Goal: Navigation & Orientation: Find specific page/section

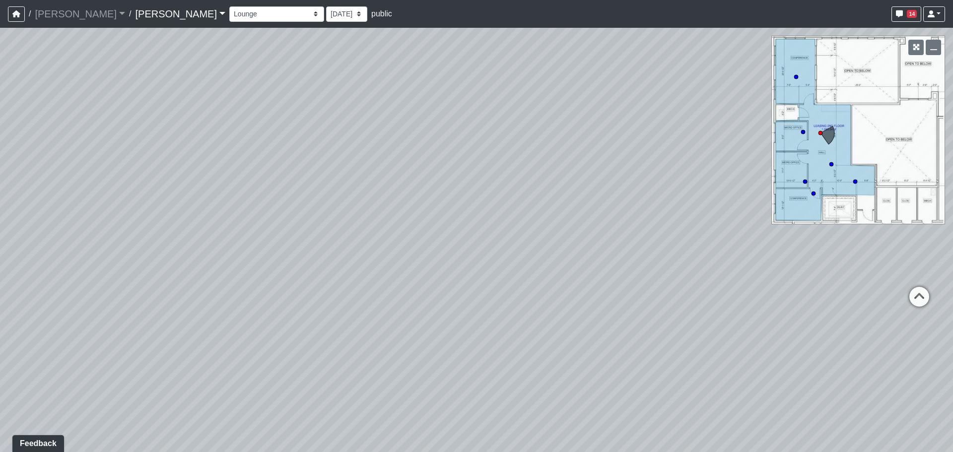
drag, startPoint x: 807, startPoint y: 160, endPoint x: 740, endPoint y: 159, distance: 67.5
click at [740, 159] on div "Loading... Grab N Go 2 Loading... Conference Loading... Micro Office 2 Loading.…" at bounding box center [476, 240] width 953 height 424
drag, startPoint x: 658, startPoint y: 171, endPoint x: 563, endPoint y: 202, distance: 100.4
click at [563, 202] on div "Loading... Grab N Go 2 Loading... Conference Loading... Micro Office 2 Loading.…" at bounding box center [476, 240] width 953 height 424
click at [918, 46] on icon "button" at bounding box center [915, 47] width 7 height 7
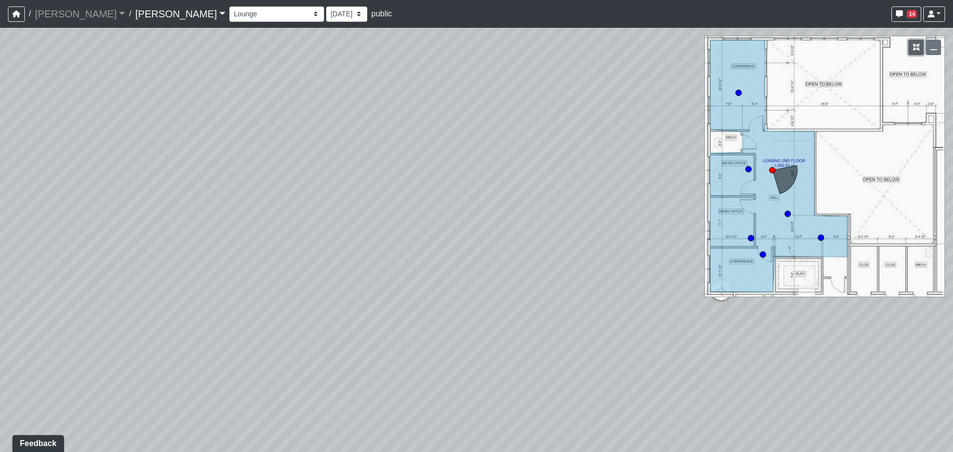
click at [915, 46] on icon "button" at bounding box center [915, 47] width 7 height 7
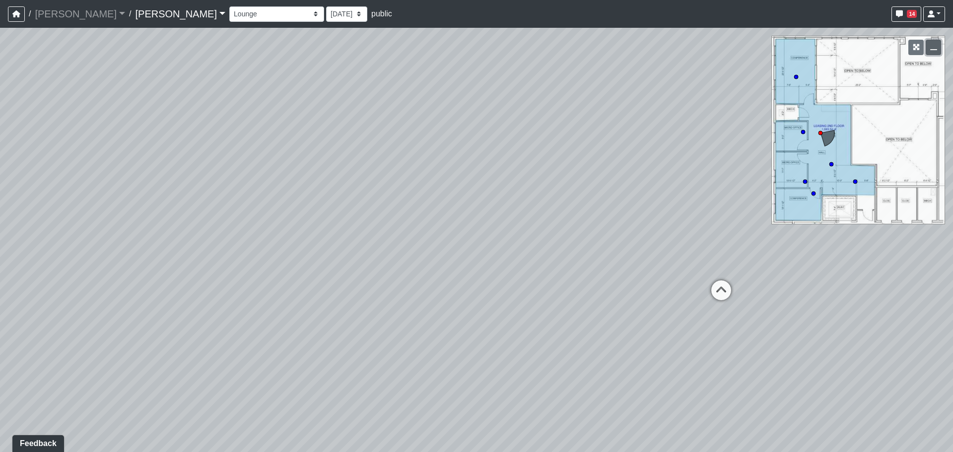
click at [930, 50] on icon "button" at bounding box center [933, 47] width 7 height 7
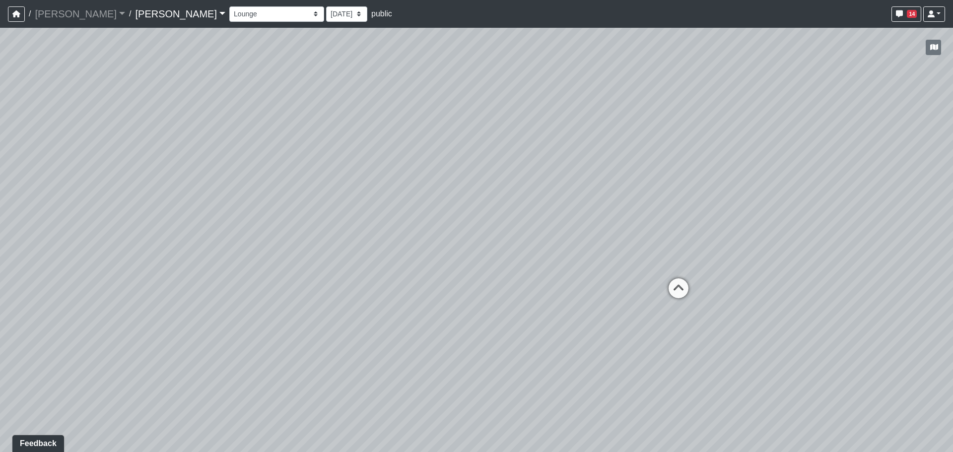
drag, startPoint x: 831, startPoint y: 169, endPoint x: 768, endPoint y: 181, distance: 64.6
click at [768, 181] on div "Loading... Grab N Go 2 Loading... Conference Loading... Micro Office 2 Loading.…" at bounding box center [476, 240] width 953 height 424
drag, startPoint x: 803, startPoint y: 195, endPoint x: 587, endPoint y: 206, distance: 216.1
click at [587, 206] on div "Loading... Grab N Go 2 Loading... Conference Loading... Micro Office 2 Loading.…" at bounding box center [476, 240] width 953 height 424
drag, startPoint x: 618, startPoint y: 224, endPoint x: 568, endPoint y: 244, distance: 53.9
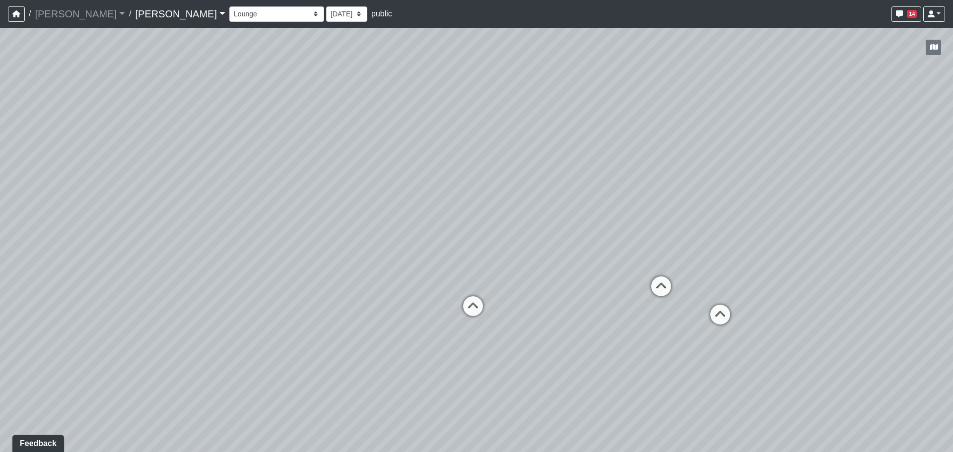
click at [568, 244] on div "Loading... Grab N Go 2 Loading... Conference Loading... Micro Office 2 Loading.…" at bounding box center [476, 240] width 953 height 424
click at [467, 311] on icon at bounding box center [473, 311] width 30 height 30
drag, startPoint x: 439, startPoint y: 300, endPoint x: 662, endPoint y: 290, distance: 223.5
click at [662, 290] on div "Loading... Grab N Go 2 Loading... Conference Loading... Micro Office 2 Loading.…" at bounding box center [476, 240] width 953 height 424
click at [517, 310] on icon at bounding box center [514, 312] width 30 height 30
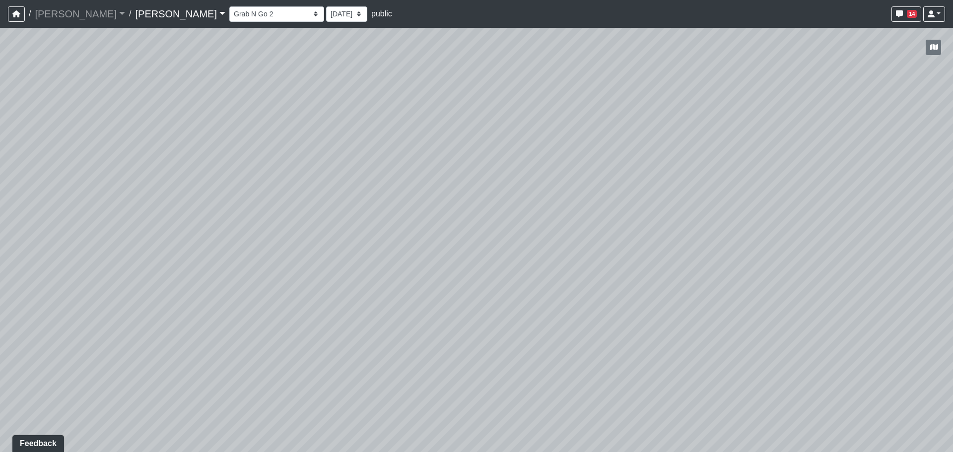
drag, startPoint x: 195, startPoint y: 264, endPoint x: 793, endPoint y: 258, distance: 597.9
click at [793, 258] on div "Loading... Grab N Go 2 Loading... Conference Loading... Micro Office 2 Loading.…" at bounding box center [476, 240] width 953 height 424
drag, startPoint x: 303, startPoint y: 222, endPoint x: 872, endPoint y: 234, distance: 568.7
click at [872, 234] on div "Loading... Grab N Go 2 Loading... Conference Loading... Micro Office 2 Loading.…" at bounding box center [476, 240] width 953 height 424
drag, startPoint x: 345, startPoint y: 229, endPoint x: 821, endPoint y: 228, distance: 475.8
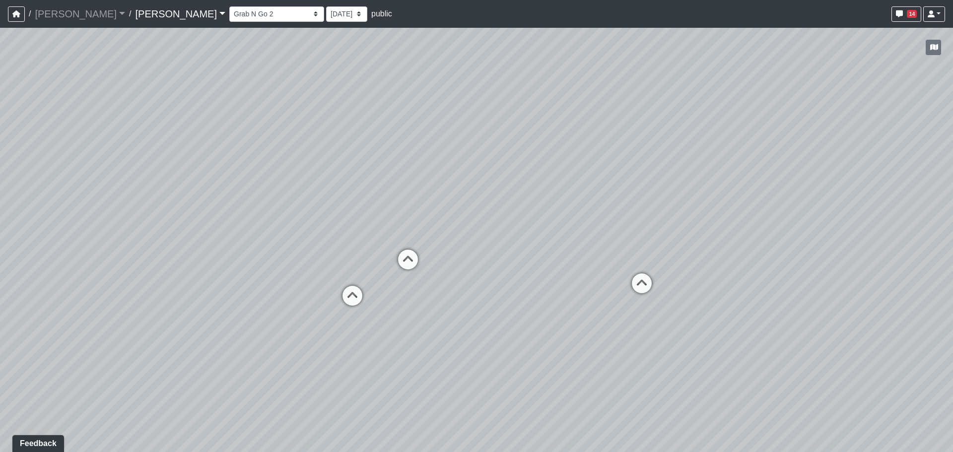
click at [823, 228] on div "Loading... Grab N Go 2 Loading... Conference Loading... Micro Office 2 Loading.…" at bounding box center [476, 240] width 953 height 424
drag, startPoint x: 437, startPoint y: 215, endPoint x: 531, endPoint y: 235, distance: 96.0
click at [531, 235] on div "Loading... Grab N Go 2 Loading... Conference Loading... Micro Office 2 Loading.…" at bounding box center [476, 240] width 953 height 424
drag, startPoint x: 774, startPoint y: 179, endPoint x: 391, endPoint y: 217, distance: 384.0
click at [391, 217] on div "Loading... Grab N Go 2 Loading... Conference Loading... Micro Office 2 Loading.…" at bounding box center [476, 240] width 953 height 424
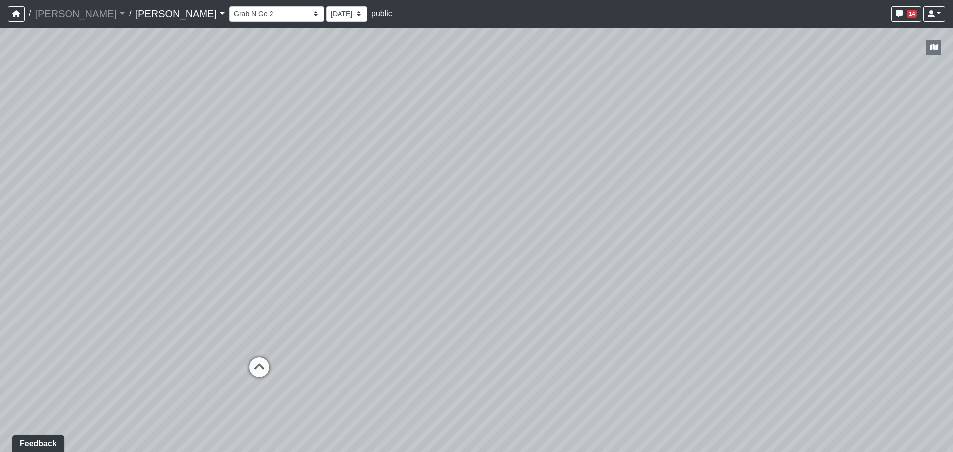
drag, startPoint x: 395, startPoint y: 239, endPoint x: 362, endPoint y: 240, distance: 33.8
click at [362, 240] on div "Loading... Grab N Go 2 Loading... Conference Loading... Micro Office 2 Loading.…" at bounding box center [476, 240] width 953 height 424
drag, startPoint x: 361, startPoint y: 357, endPoint x: 391, endPoint y: 136, distance: 222.9
click at [391, 136] on div "Loading... Grab N Go 2 Loading... Conference Loading... Micro Office 2 Loading.…" at bounding box center [476, 240] width 953 height 424
drag, startPoint x: 577, startPoint y: 213, endPoint x: 518, endPoint y: 219, distance: 58.9
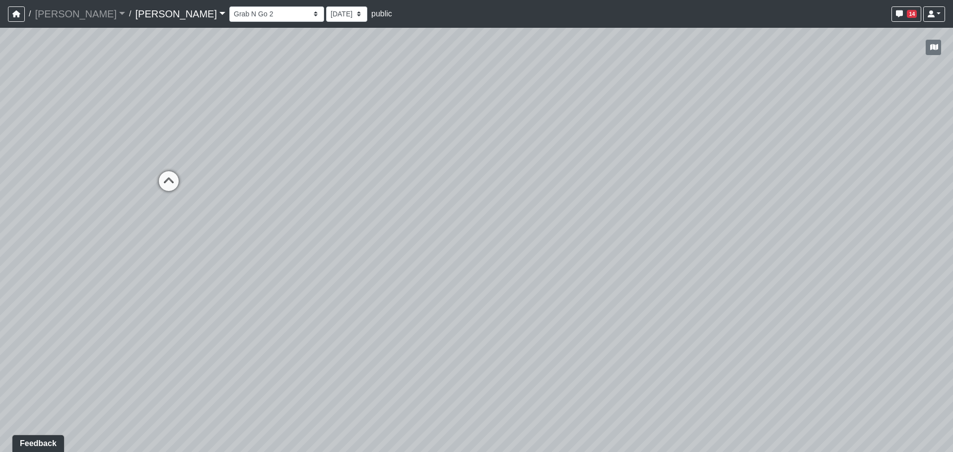
click at [518, 219] on div "Loading... Grab N Go 2 Loading... Conference Loading... Micro Office 2 Loading.…" at bounding box center [476, 240] width 953 height 424
drag, startPoint x: 674, startPoint y: 237, endPoint x: 486, endPoint y: 300, distance: 198.8
click at [484, 301] on div "Loading... Grab N Go 2 Loading... Conference Loading... Micro Office 2 Loading.…" at bounding box center [476, 240] width 953 height 424
drag, startPoint x: 238, startPoint y: 210, endPoint x: 608, endPoint y: 231, distance: 370.7
click at [609, 231] on div "Loading... Grab N Go 2 Loading... Conference Loading... Micro Office 2 Loading.…" at bounding box center [476, 240] width 953 height 424
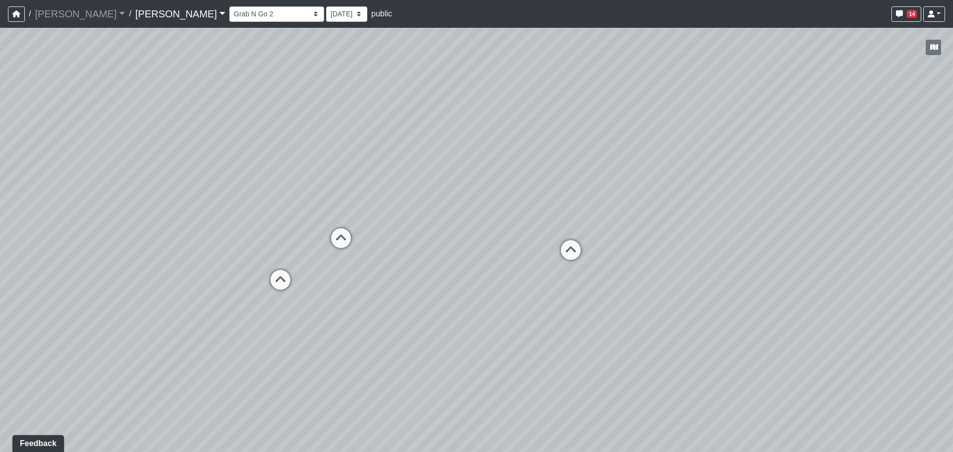
drag, startPoint x: 201, startPoint y: 182, endPoint x: 544, endPoint y: 210, distance: 344.5
click at [555, 207] on div "Loading... Grab N Go 2 Loading... Conference Loading... Micro Office 2 Loading.…" at bounding box center [476, 240] width 953 height 424
drag, startPoint x: 349, startPoint y: 198, endPoint x: 748, endPoint y: 237, distance: 400.8
click at [748, 237] on div "Loading... Grab N Go 2 Loading... Conference Loading... Micro Office 2 Loading.…" at bounding box center [476, 240] width 953 height 424
drag, startPoint x: 351, startPoint y: 245, endPoint x: 627, endPoint y: 221, distance: 276.9
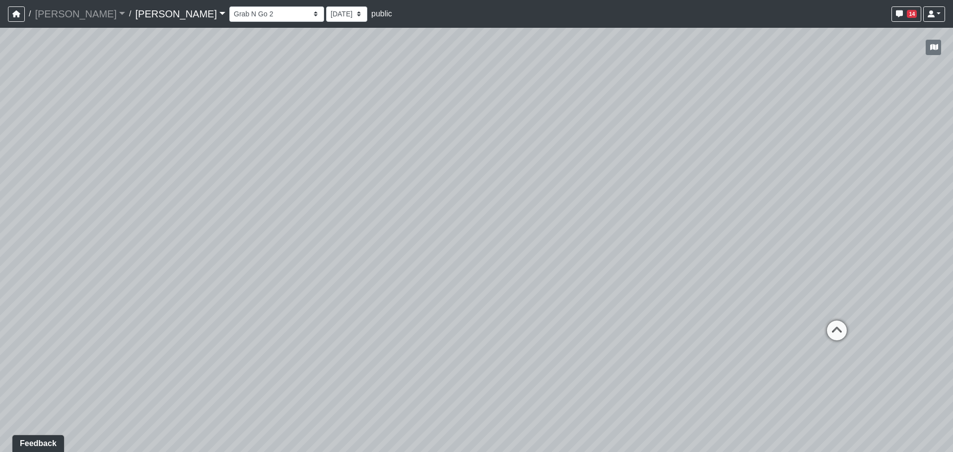
click at [627, 221] on div "Loading... Grab N Go 2 Loading... Conference Loading... Micro Office 2 Loading.…" at bounding box center [476, 240] width 953 height 424
drag, startPoint x: 790, startPoint y: 222, endPoint x: 444, endPoint y: 198, distance: 347.1
click at [444, 198] on div "Loading... Grab N Go 2 Loading... Conference Loading... Micro Office 2 Loading.…" at bounding box center [476, 240] width 953 height 424
drag, startPoint x: 768, startPoint y: 247, endPoint x: 668, endPoint y: 247, distance: 99.7
click at [668, 247] on div "Loading... Grab N Go 2 Loading... Conference Loading... Micro Office 2 Loading.…" at bounding box center [476, 240] width 953 height 424
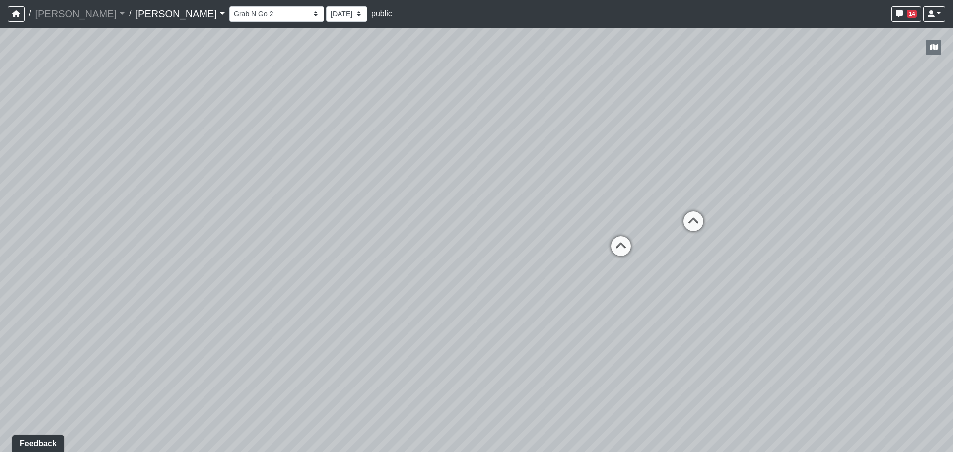
drag, startPoint x: 437, startPoint y: 306, endPoint x: 671, endPoint y: 283, distance: 234.8
click at [671, 283] on div "Loading... Grab N Go 2 Loading... Conference Loading... Micro Office 2 Loading.…" at bounding box center [476, 240] width 953 height 424
drag, startPoint x: 571, startPoint y: 326, endPoint x: 686, endPoint y: 288, distance: 121.6
click at [686, 288] on div "Loading... Grab N Go 2 Loading... Conference Loading... Micro Office 2 Loading.…" at bounding box center [476, 240] width 953 height 424
drag, startPoint x: 496, startPoint y: 299, endPoint x: 537, endPoint y: 369, distance: 81.2
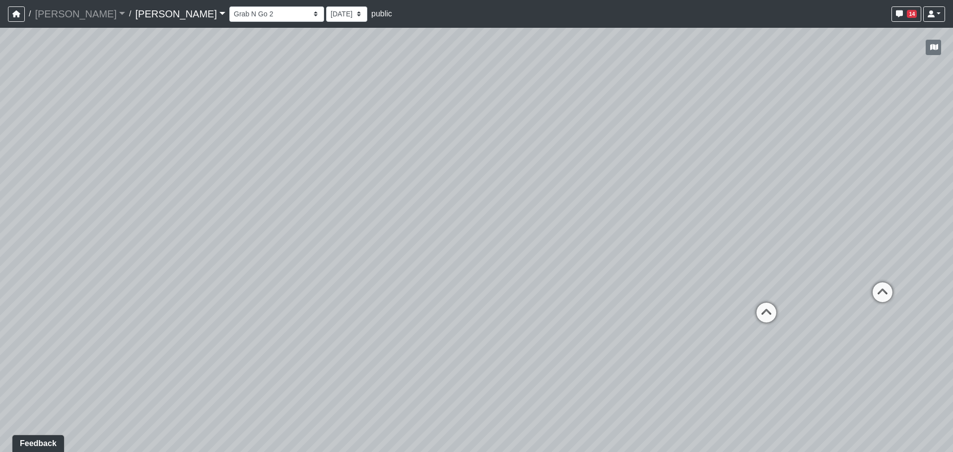
click at [537, 369] on div "Loading... Grab N Go 2 Loading... Conference Loading... Micro Office 2 Loading.…" at bounding box center [476, 240] width 953 height 424
drag, startPoint x: 474, startPoint y: 171, endPoint x: 357, endPoint y: 272, distance: 154.5
click at [357, 272] on div "Loading... Grab N Go 2 Loading... Conference Loading... Micro Office 2 Loading.…" at bounding box center [476, 240] width 953 height 424
drag, startPoint x: 851, startPoint y: 204, endPoint x: 504, endPoint y: 169, distance: 349.6
click at [504, 169] on div "Loading... Grab N Go 2 Loading... Conference Loading... Micro Office 2 Loading.…" at bounding box center [476, 240] width 953 height 424
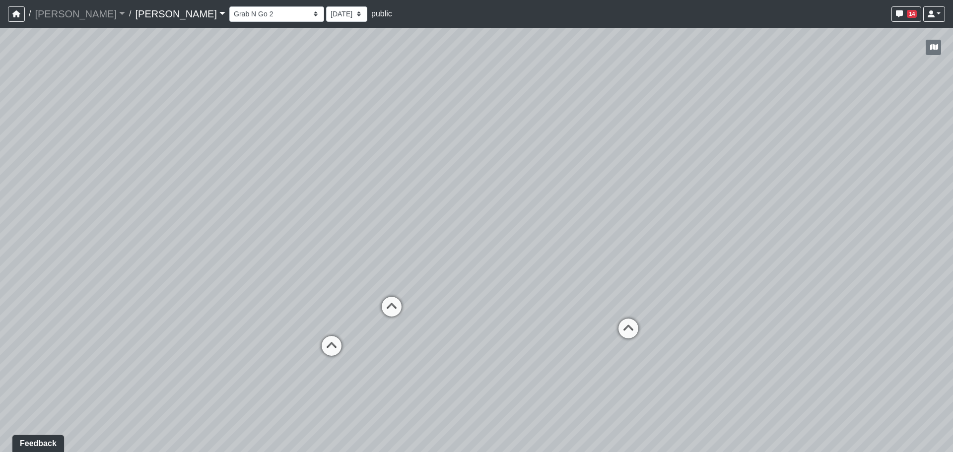
drag, startPoint x: 642, startPoint y: 188, endPoint x: 418, endPoint y: 188, distance: 223.8
click at [417, 187] on div "Loading... Grab N Go 2 Loading... Conference Loading... Micro Office 2 Loading.…" at bounding box center [476, 240] width 953 height 424
click at [500, 310] on icon at bounding box center [503, 324] width 30 height 30
drag, startPoint x: 318, startPoint y: 258, endPoint x: 687, endPoint y: 251, distance: 368.7
click at [846, 256] on div "Loading... Grab N Go 2 Loading... Conference Loading... Micro Office 2 Loading.…" at bounding box center [476, 240] width 953 height 424
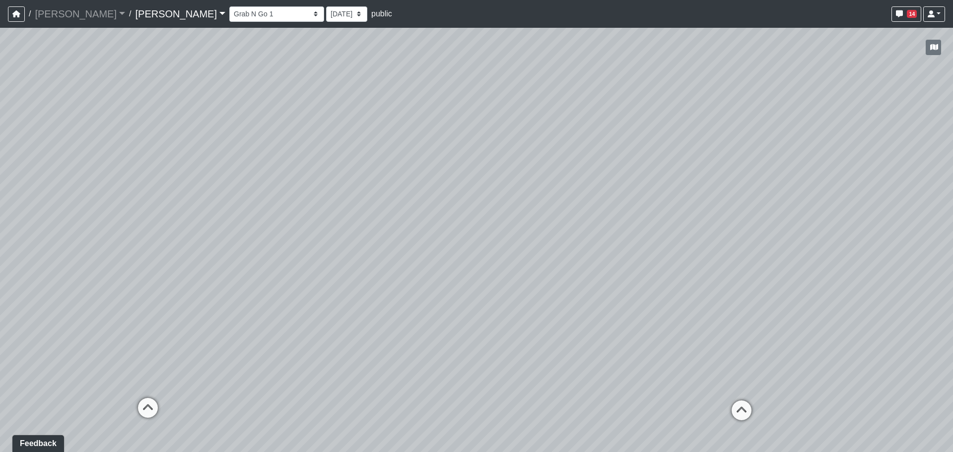
drag, startPoint x: 271, startPoint y: 182, endPoint x: 833, endPoint y: 204, distance: 562.6
click at [837, 204] on div "Loading... Grab N Go 2 Loading... Conference Loading... Micro Office 2 Loading.…" at bounding box center [476, 240] width 953 height 424
drag, startPoint x: 265, startPoint y: 195, endPoint x: 809, endPoint y: 183, distance: 544.4
click at [809, 183] on div "Loading... Grab N Go 2 Loading... Conference Loading... Micro Office 2 Loading.…" at bounding box center [476, 240] width 953 height 424
drag, startPoint x: 841, startPoint y: 246, endPoint x: 634, endPoint y: 244, distance: 207.4
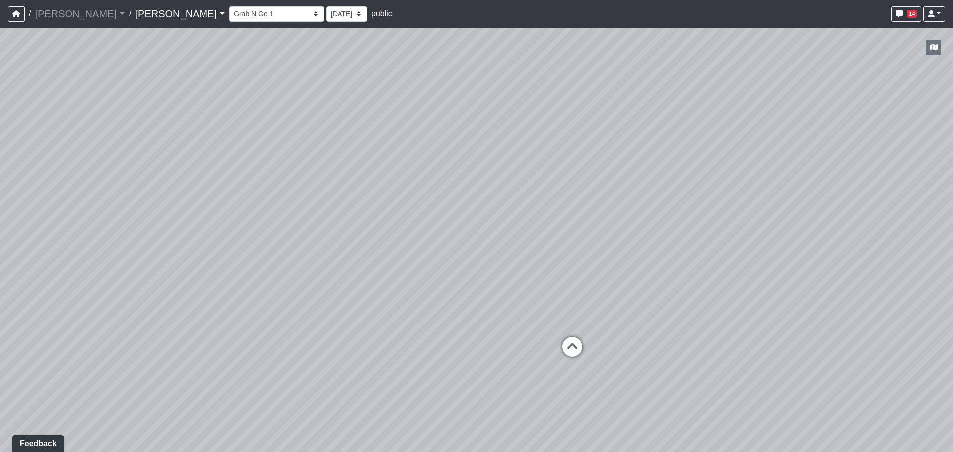
click at [634, 244] on div "Loading... Grab N Go 2 Loading... Conference Loading... Micro Office 2 Loading.…" at bounding box center [476, 240] width 953 height 424
drag, startPoint x: 762, startPoint y: 250, endPoint x: 474, endPoint y: 259, distance: 288.4
click at [474, 259] on div "Loading... Grab N Go 2 Loading... Conference Loading... Micro Office 2 Loading.…" at bounding box center [476, 240] width 953 height 424
drag, startPoint x: 626, startPoint y: 265, endPoint x: 511, endPoint y: 268, distance: 115.6
click at [511, 268] on div "Loading... Grab N Go 2 Loading... Conference Loading... Micro Office 2 Loading.…" at bounding box center [476, 240] width 953 height 424
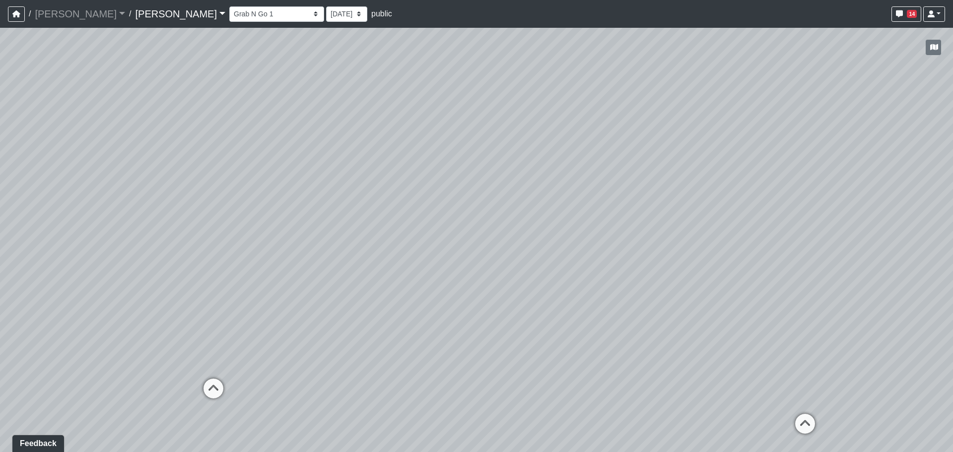
drag, startPoint x: 598, startPoint y: 244, endPoint x: 534, endPoint y: 252, distance: 65.0
click at [534, 252] on div "Loading... Grab N Go 2 Loading... Conference Loading... Micro Office 2 Loading.…" at bounding box center [476, 240] width 953 height 424
drag, startPoint x: 137, startPoint y: 292, endPoint x: 389, endPoint y: 213, distance: 264.3
click at [389, 213] on div "Loading... Grab N Go 2 Loading... Conference Loading... Micro Office 2 Loading.…" at bounding box center [476, 240] width 953 height 424
drag, startPoint x: 459, startPoint y: 251, endPoint x: 324, endPoint y: 261, distance: 135.4
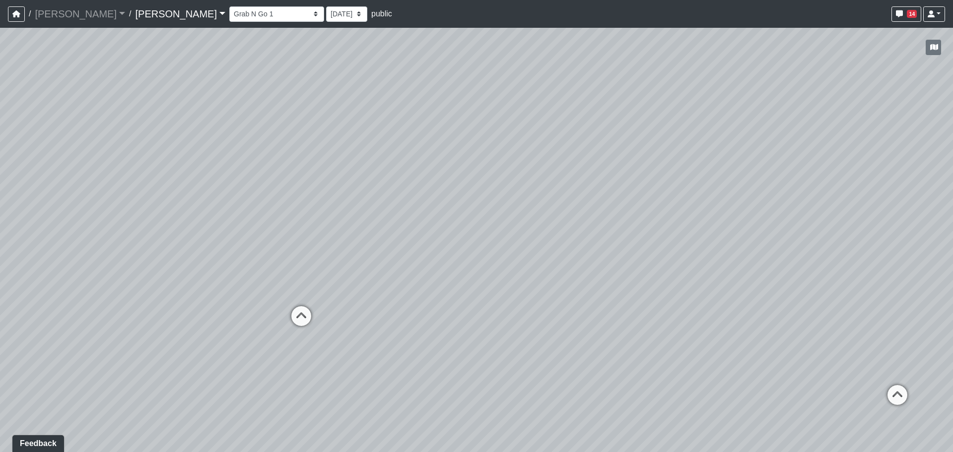
click at [324, 262] on div "Loading... Grab N Go 2 Loading... Conference Loading... Micro Office 2 Loading.…" at bounding box center [476, 240] width 953 height 424
drag, startPoint x: 574, startPoint y: 244, endPoint x: 546, endPoint y: 277, distance: 43.3
click at [546, 277] on div "Loading... Grab N Go 2 Loading... Conference Loading... Micro Office 2 Loading.…" at bounding box center [476, 240] width 953 height 424
drag, startPoint x: 352, startPoint y: 256, endPoint x: 419, endPoint y: 242, distance: 68.4
click at [419, 242] on div "Loading... Grab N Go 2 Loading... Conference Loading... Micro Office 2 Loading.…" at bounding box center [476, 240] width 953 height 424
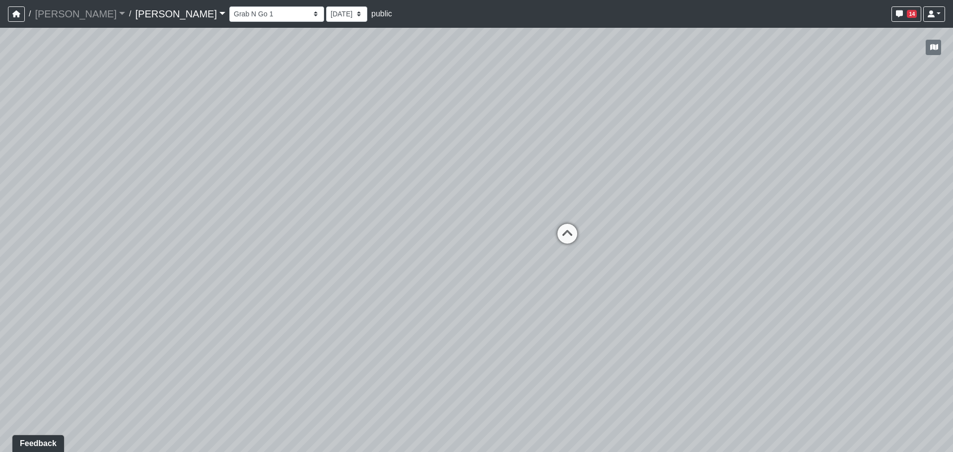
drag, startPoint x: 544, startPoint y: 260, endPoint x: 1054, endPoint y: 183, distance: 516.0
click at [952, 183] on html "/ [PERSON_NAME] Loading... / [PERSON_NAME][GEOGRAPHIC_DATA][PERSON_NAME] Loadin…" at bounding box center [476, 226] width 953 height 452
drag, startPoint x: 390, startPoint y: 234, endPoint x: 435, endPoint y: 277, distance: 62.5
click at [435, 277] on div "Loading... Grab N Go 2 Loading... Conference Loading... Micro Office 2 Loading.…" at bounding box center [476, 240] width 953 height 424
drag, startPoint x: 360, startPoint y: 236, endPoint x: 236, endPoint y: 242, distance: 124.2
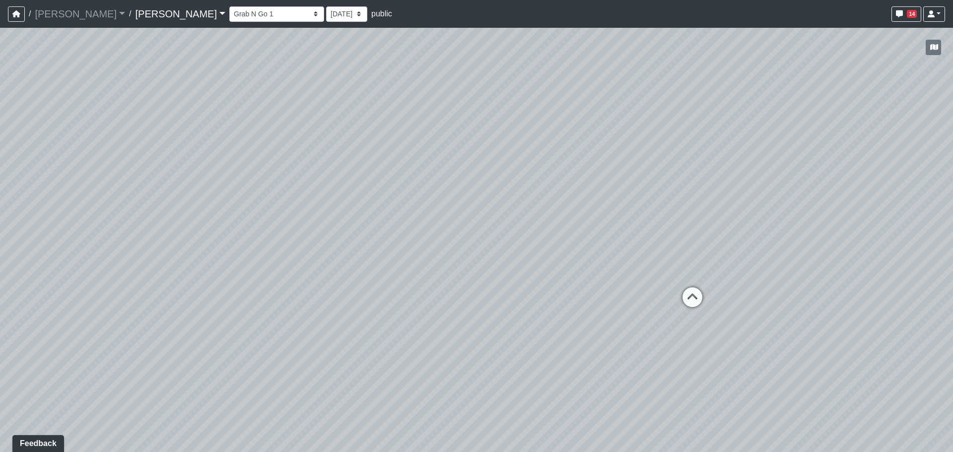
click at [236, 242] on div "Loading... Grab N Go 2 Loading... Conference Loading... Micro Office 2 Loading.…" at bounding box center [476, 240] width 953 height 424
drag, startPoint x: 475, startPoint y: 218, endPoint x: 324, endPoint y: 279, distance: 162.7
click at [324, 279] on div "Loading... Grab N Go 2 Loading... Conference Loading... Micro Office 2 Loading.…" at bounding box center [476, 240] width 953 height 424
drag, startPoint x: 235, startPoint y: 273, endPoint x: 500, endPoint y: 138, distance: 297.3
click at [499, 137] on div "Loading... Grab N Go 2 Loading... Conference Loading... Micro Office 2 Loading.…" at bounding box center [476, 240] width 953 height 424
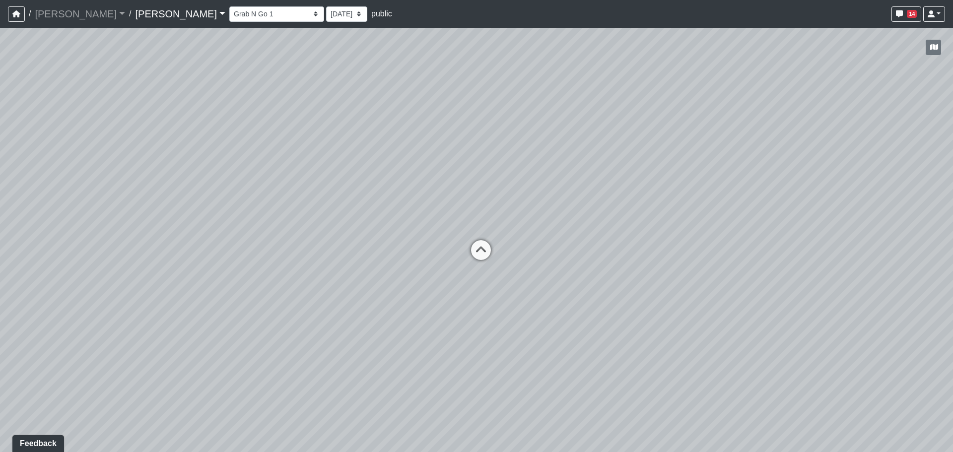
drag, startPoint x: 329, startPoint y: 298, endPoint x: 251, endPoint y: 304, distance: 79.2
click at [248, 303] on div "Loading... Grab N Go 2 Loading... Conference Loading... Micro Office 2 Loading.…" at bounding box center [476, 240] width 953 height 424
drag, startPoint x: 517, startPoint y: 261, endPoint x: 281, endPoint y: 346, distance: 251.1
click at [281, 346] on div "Loading... Grab N Go 2 Loading... Conference Loading... Micro Office 2 Loading.…" at bounding box center [476, 240] width 953 height 424
drag, startPoint x: 756, startPoint y: 246, endPoint x: 656, endPoint y: 251, distance: 99.9
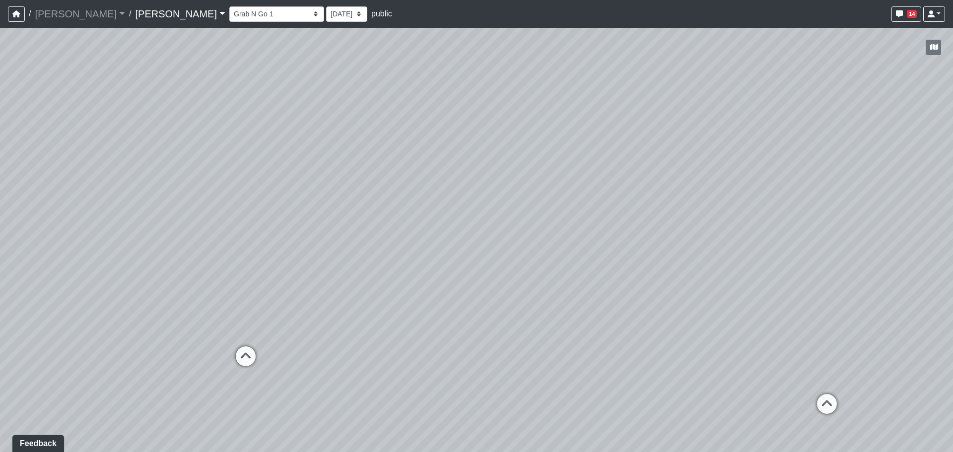
click at [656, 251] on div "Loading... Grab N Go 2 Loading... Conference Loading... Micro Office 2 Loading.…" at bounding box center [476, 240] width 953 height 424
drag, startPoint x: 506, startPoint y: 220, endPoint x: 568, endPoint y: 240, distance: 64.5
click at [568, 240] on div "Loading... Grab N Go 2 Loading... Conference Loading... Micro Office 2 Loading.…" at bounding box center [476, 240] width 953 height 424
drag, startPoint x: 530, startPoint y: 258, endPoint x: 563, endPoint y: 268, distance: 34.2
click at [563, 268] on div "Loading... Grab N Go 2 Loading... Conference Loading... Micro Office 2 Loading.…" at bounding box center [476, 240] width 953 height 424
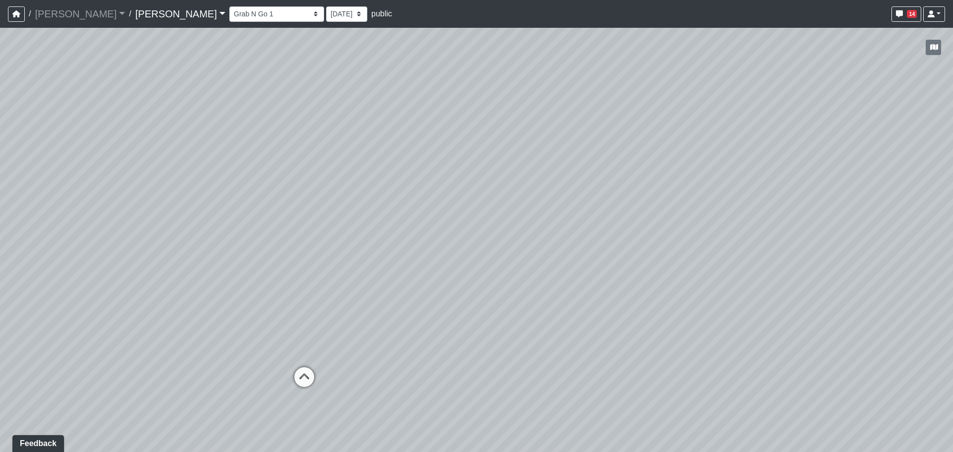
drag, startPoint x: 479, startPoint y: 180, endPoint x: 436, endPoint y: 183, distance: 43.8
click at [436, 183] on div "Loading... Grab N Go 2 Loading... Conference Loading... Micro Office 2 Loading.…" at bounding box center [476, 240] width 953 height 424
drag, startPoint x: 424, startPoint y: 212, endPoint x: 502, endPoint y: 176, distance: 86.1
click at [502, 176] on div "Loading... Grab N Go 2 Loading... Conference Loading... Micro Office 2 Loading.…" at bounding box center [476, 240] width 953 height 424
drag, startPoint x: 496, startPoint y: 241, endPoint x: 457, endPoint y: 261, distance: 43.7
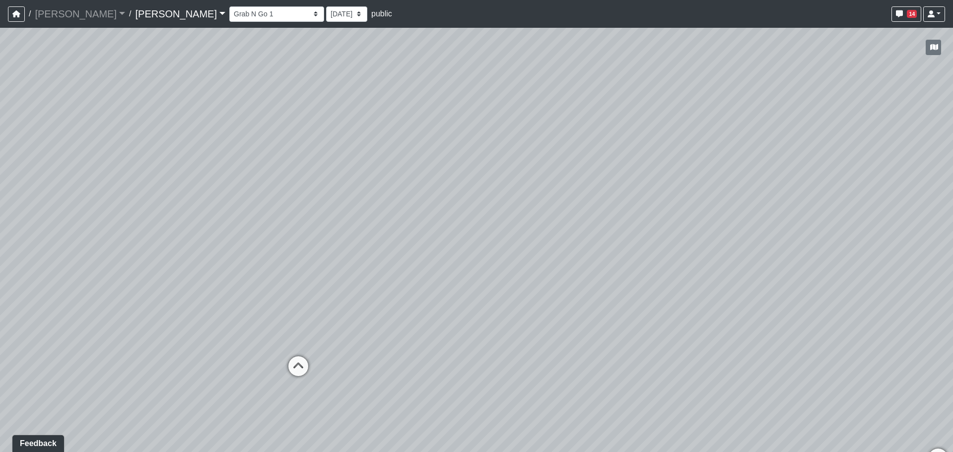
click at [457, 261] on div "Loading... Grab N Go 2 Loading... Conference Loading... Micro Office 2 Loading.…" at bounding box center [476, 240] width 953 height 424
drag, startPoint x: 452, startPoint y: 255, endPoint x: 571, endPoint y: 260, distance: 119.7
click at [571, 260] on div "Loading... Grab N Go 2 Loading... Conference Loading... Micro Office 2 Loading.…" at bounding box center [476, 240] width 953 height 424
drag, startPoint x: 338, startPoint y: 252, endPoint x: 391, endPoint y: 255, distance: 53.2
click at [391, 255] on div "Loading... Grab N Go 2 Loading... Conference Loading... Micro Office 2 Loading.…" at bounding box center [476, 240] width 953 height 424
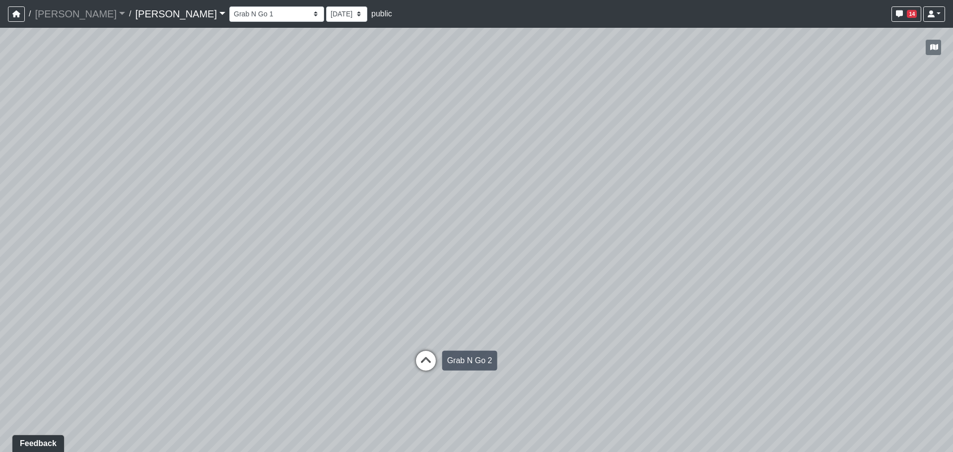
click at [429, 364] on icon at bounding box center [426, 366] width 30 height 30
drag, startPoint x: 245, startPoint y: 328, endPoint x: 762, endPoint y: 292, distance: 518.3
click at [762, 292] on div "Loading... Grab N Go 2 Loading... Conference Loading... Micro Office 2 Loading.…" at bounding box center [476, 240] width 953 height 424
drag, startPoint x: 247, startPoint y: 280, endPoint x: 655, endPoint y: 278, distance: 408.4
click at [655, 278] on div "Loading... Grab N Go 2 Loading... Conference Loading... Micro Office 2 Loading.…" at bounding box center [476, 240] width 953 height 424
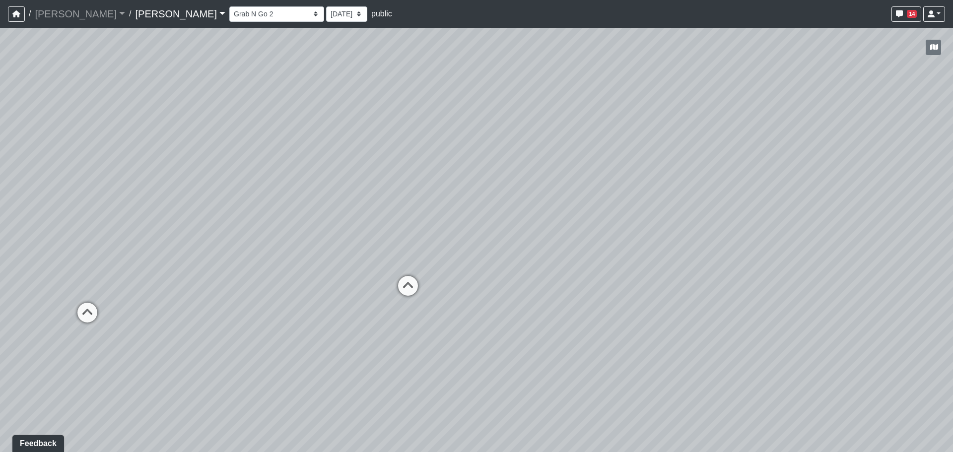
drag, startPoint x: 264, startPoint y: 271, endPoint x: 879, endPoint y: 262, distance: 614.8
click at [879, 262] on div "Loading... Grab N Go 2 Loading... Conference Loading... Micro Office 2 Loading.…" at bounding box center [476, 240] width 953 height 424
click at [396, 285] on icon at bounding box center [408, 291] width 30 height 30
drag, startPoint x: 696, startPoint y: 244, endPoint x: 166, endPoint y: 251, distance: 530.0
click at [163, 251] on div "Loading... Grab N Go 2 Loading... Conference Loading... Micro Office 2 Loading.…" at bounding box center [476, 240] width 953 height 424
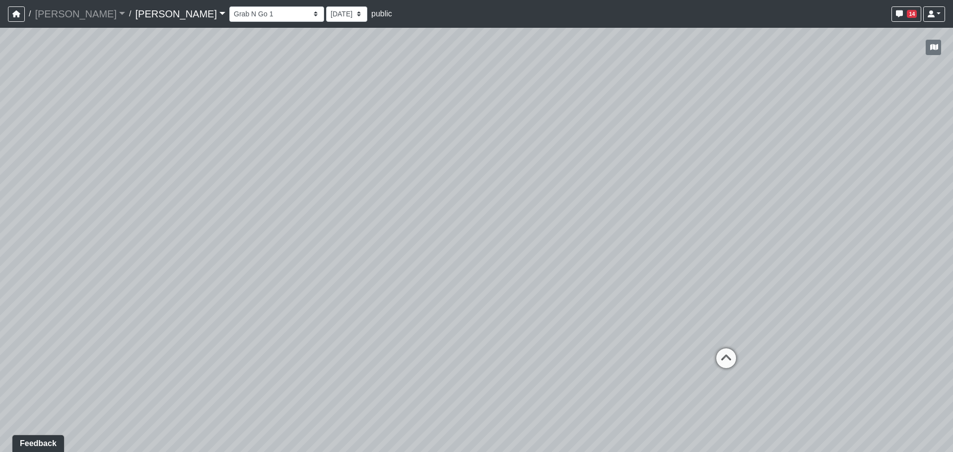
drag, startPoint x: 738, startPoint y: 247, endPoint x: 86, endPoint y: 262, distance: 651.7
click at [83, 262] on div "Loading... Grab N Go 2 Loading... Conference Loading... Micro Office 2 Loading.…" at bounding box center [476, 240] width 953 height 424
drag, startPoint x: 529, startPoint y: 232, endPoint x: 283, endPoint y: 232, distance: 245.6
click at [283, 232] on div "Loading... Grab N Go 2 Loading... Conference Loading... Micro Office 2 Loading.…" at bounding box center [476, 240] width 953 height 424
drag, startPoint x: 349, startPoint y: 255, endPoint x: 590, endPoint y: 249, distance: 240.7
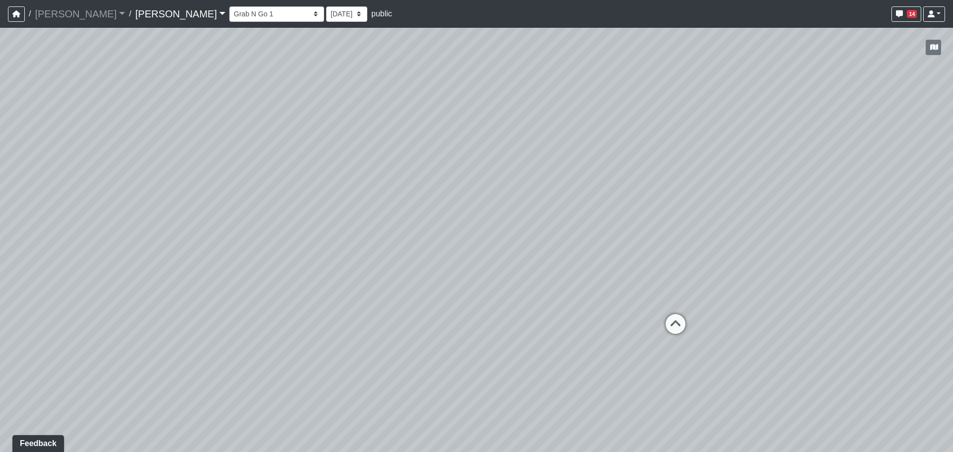
click at [590, 249] on div "Loading... Grab N Go 2 Loading... Conference Loading... Micro Office 2 Loading.…" at bounding box center [476, 240] width 953 height 424
drag, startPoint x: 382, startPoint y: 241, endPoint x: 286, endPoint y: 242, distance: 95.8
click at [284, 242] on div "Loading... Grab N Go 2 Loading... Conference Loading... Micro Office 2 Loading.…" at bounding box center [476, 240] width 953 height 424
drag, startPoint x: 568, startPoint y: 269, endPoint x: 640, endPoint y: 126, distance: 161.1
click at [640, 126] on div "Loading... Grab N Go 2 Loading... Conference Loading... Micro Office 2 Loading.…" at bounding box center [476, 240] width 953 height 424
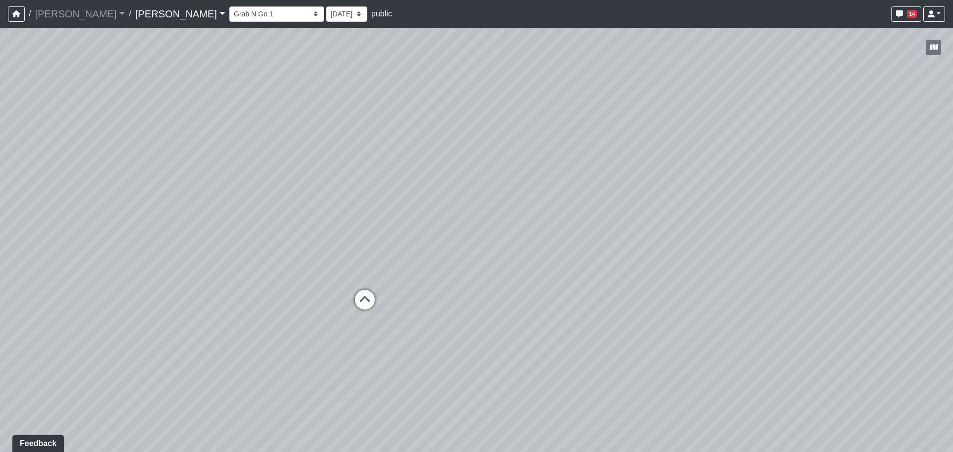
drag, startPoint x: 569, startPoint y: 164, endPoint x: 300, endPoint y: 235, distance: 278.1
click at [300, 235] on div "Loading... Grab N Go 2 Loading... Conference Loading... Micro Office 2 Loading.…" at bounding box center [476, 240] width 953 height 424
drag, startPoint x: 519, startPoint y: 146, endPoint x: 372, endPoint y: 190, distance: 153.6
click at [372, 190] on div "Loading... Grab N Go 2 Loading... Conference Loading... Micro Office 2 Loading.…" at bounding box center [476, 240] width 953 height 424
drag, startPoint x: 284, startPoint y: 237, endPoint x: 506, endPoint y: 233, distance: 221.8
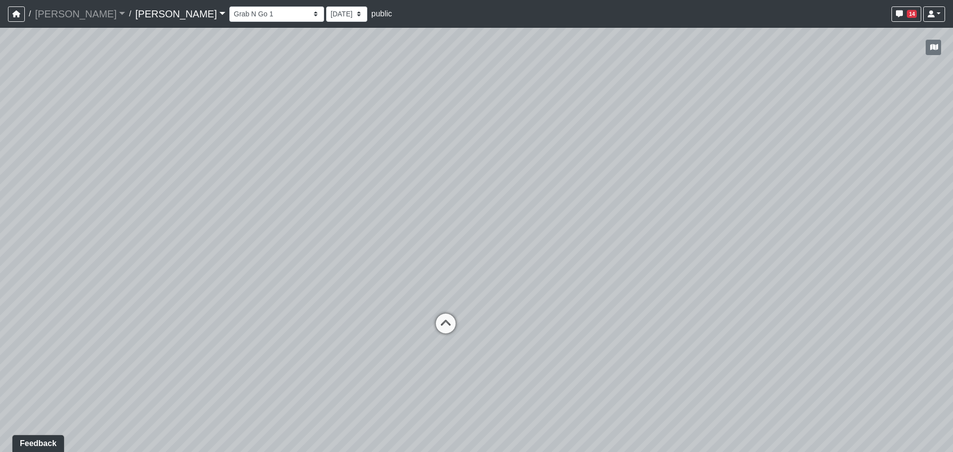
click at [506, 233] on div "Loading... Grab N Go 2 Loading... Conference Loading... Micro Office 2 Loading.…" at bounding box center [476, 240] width 953 height 424
drag, startPoint x: 224, startPoint y: 238, endPoint x: 583, endPoint y: 229, distance: 358.3
click at [594, 227] on div "Loading... Grab N Go 2 Loading... Conference Loading... Micro Office 2 Loading.…" at bounding box center [476, 240] width 953 height 424
drag, startPoint x: 248, startPoint y: 232, endPoint x: 757, endPoint y: 228, distance: 509.1
click at [757, 228] on div "Loading... Grab N Go 2 Loading... Conference Loading... Micro Office 2 Loading.…" at bounding box center [476, 240] width 953 height 424
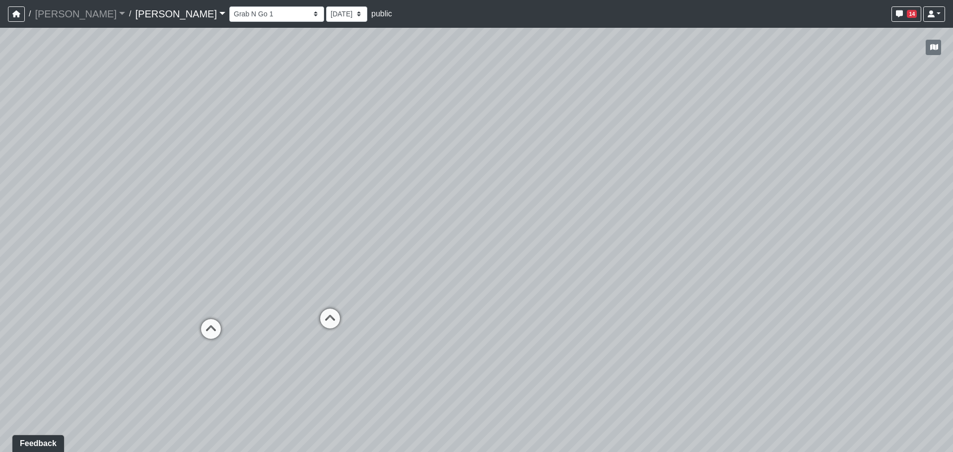
drag, startPoint x: 623, startPoint y: 232, endPoint x: 744, endPoint y: 232, distance: 121.1
click at [744, 232] on div "Loading... Grab N Go 2 Loading... Conference Loading... Micro Office 2 Loading.…" at bounding box center [476, 240] width 953 height 424
drag, startPoint x: 725, startPoint y: 235, endPoint x: 783, endPoint y: 237, distance: 58.1
click at [784, 236] on div "Loading... Grab N Go 2 Loading... Conference Loading... Micro Office 2 Loading.…" at bounding box center [476, 240] width 953 height 424
drag, startPoint x: 233, startPoint y: 228, endPoint x: 764, endPoint y: 229, distance: 530.9
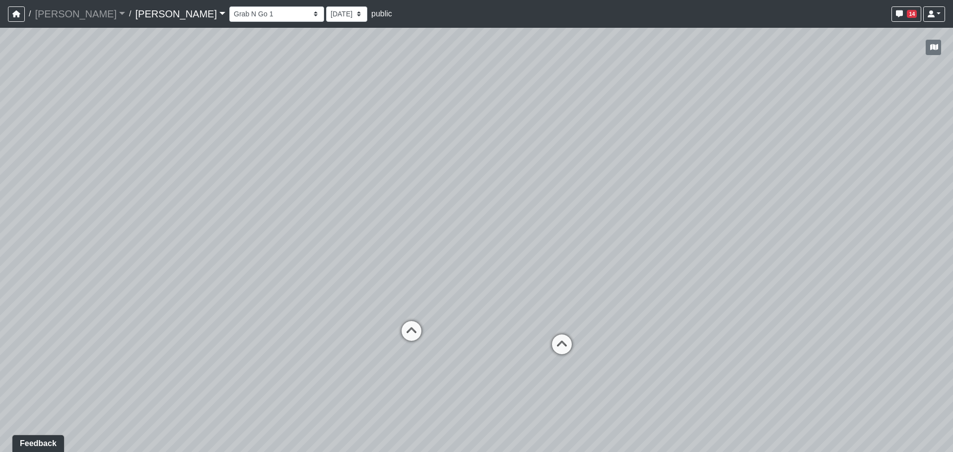
click at [764, 229] on div "Loading... Grab N Go 2 Loading... Conference Loading... Micro Office 2 Loading.…" at bounding box center [476, 240] width 953 height 424
drag, startPoint x: 288, startPoint y: 229, endPoint x: 754, endPoint y: 226, distance: 465.9
click at [754, 226] on div "Loading... Grab N Go 2 Loading... Conference Loading... Micro Office 2 Loading.…" at bounding box center [476, 240] width 953 height 424
drag, startPoint x: 583, startPoint y: 176, endPoint x: 736, endPoint y: 151, distance: 155.3
click at [736, 151] on div "Loading... Grab N Go 2 Loading... Conference Loading... Micro Office 2 Loading.…" at bounding box center [476, 240] width 953 height 424
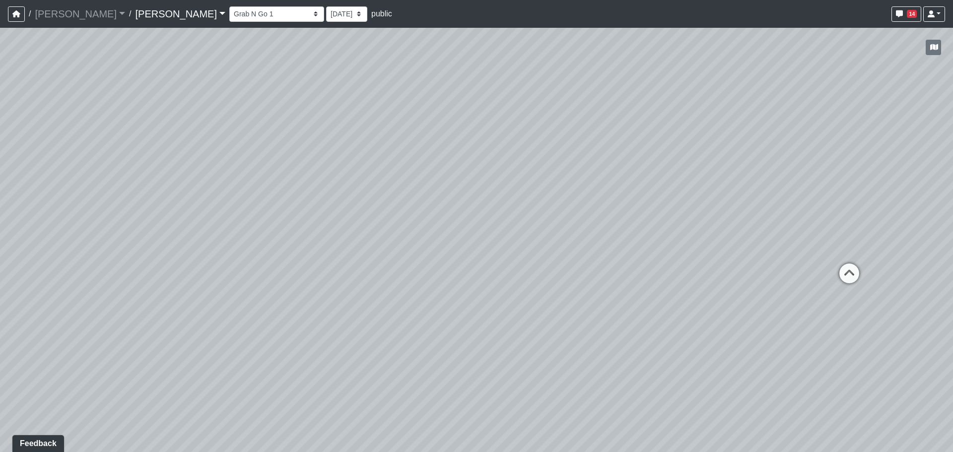
drag, startPoint x: 402, startPoint y: 246, endPoint x: 506, endPoint y: 240, distance: 104.4
click at [506, 240] on div "Loading... Grab N Go 2 Loading... Conference Loading... Micro Office 2 Loading.…" at bounding box center [476, 240] width 953 height 424
click at [587, 229] on icon at bounding box center [591, 229] width 30 height 30
drag, startPoint x: 440, startPoint y: 215, endPoint x: 705, endPoint y: 214, distance: 265.0
click at [705, 214] on div "Loading... Grab N Go 2 Loading... Conference Loading... Micro Office 2 Loading.…" at bounding box center [476, 240] width 953 height 424
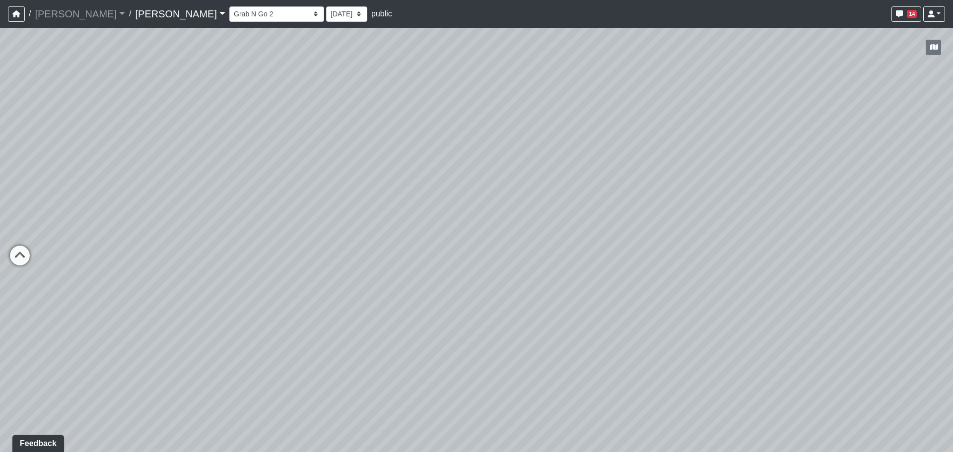
drag, startPoint x: 239, startPoint y: 198, endPoint x: 672, endPoint y: 195, distance: 433.7
click at [672, 195] on div "Loading... Grab N Go 2 Loading... Conference Loading... Micro Office 2 Loading.…" at bounding box center [476, 240] width 953 height 424
drag, startPoint x: 250, startPoint y: 197, endPoint x: 763, endPoint y: 195, distance: 513.5
click at [763, 195] on div "Loading... Grab N Go 2 Loading... Conference Loading... Micro Office 2 Loading.…" at bounding box center [476, 240] width 953 height 424
drag, startPoint x: 536, startPoint y: 196, endPoint x: 674, endPoint y: 211, distance: 139.2
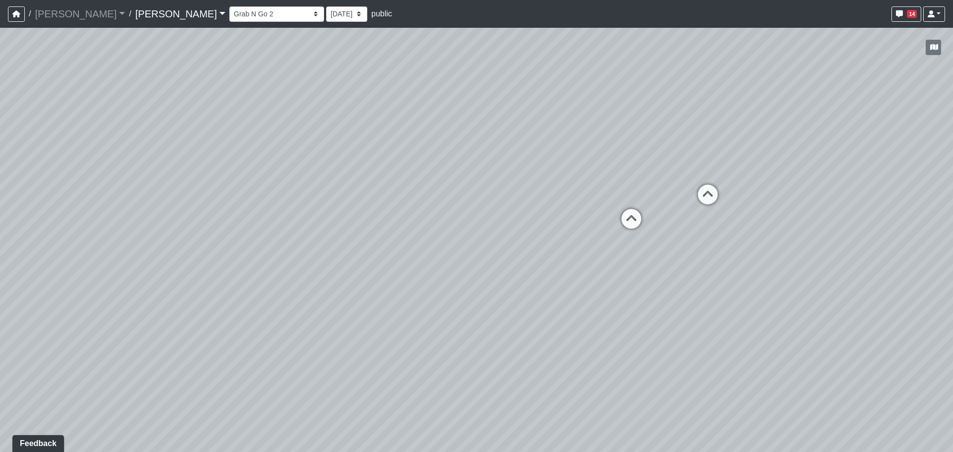
click at [890, 203] on div "Loading... Grab N Go 2 Loading... Conference Loading... Micro Office 2 Loading.…" at bounding box center [476, 240] width 953 height 424
drag, startPoint x: 476, startPoint y: 194, endPoint x: 199, endPoint y: 282, distance: 291.1
click at [199, 282] on div "Loading... Grab N Go 2 Loading... Conference Loading... Micro Office 2 Loading.…" at bounding box center [476, 240] width 953 height 424
drag, startPoint x: 692, startPoint y: 233, endPoint x: 572, endPoint y: 233, distance: 120.1
click at [572, 233] on div "Loading... Grab N Go 2 Loading... Conference Loading... Micro Office 2 Loading.…" at bounding box center [476, 240] width 953 height 424
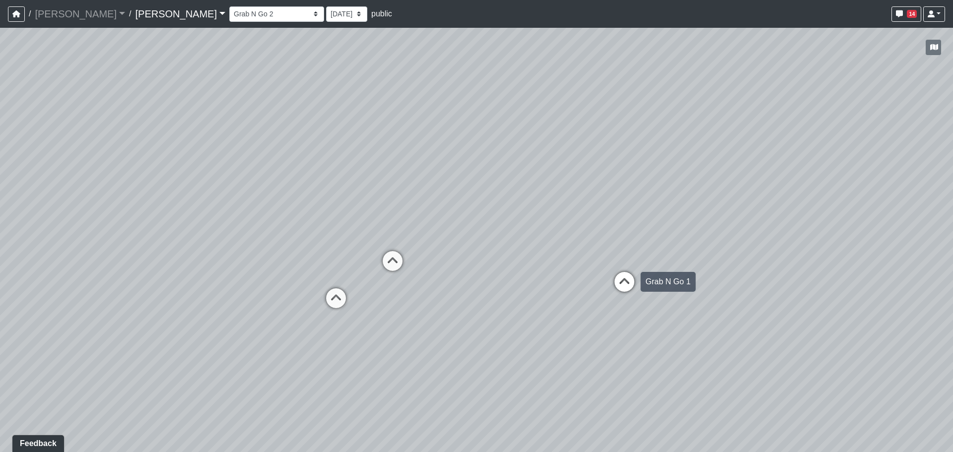
click at [613, 276] on icon at bounding box center [624, 287] width 30 height 30
select select "4UbksKA8u13QhWBBYnbWCR"
drag, startPoint x: 218, startPoint y: 223, endPoint x: 600, endPoint y: 213, distance: 381.7
click at [642, 212] on div "Loading... Grab N Go 2 Loading... Conference Loading... Micro Office 2 Loading.…" at bounding box center [476, 240] width 953 height 424
drag, startPoint x: 183, startPoint y: 207, endPoint x: 664, endPoint y: 207, distance: 481.3
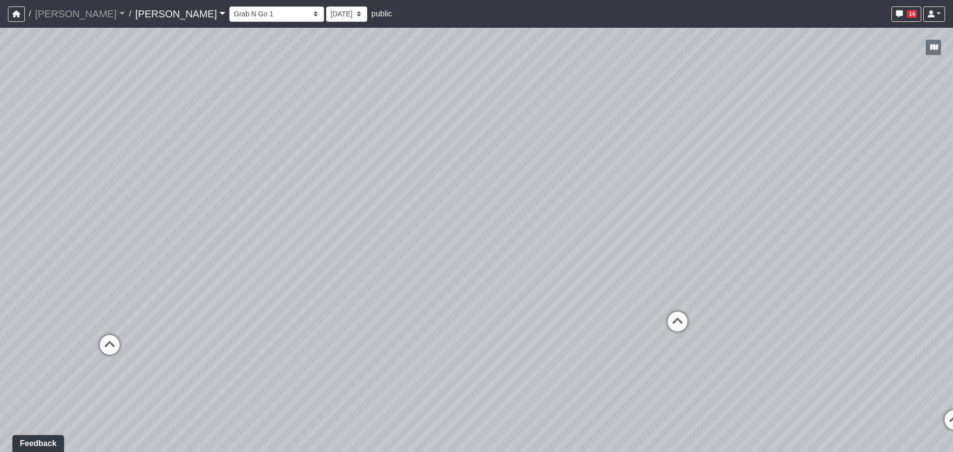
click at [664, 207] on div "Loading... Grab N Go 2 Loading... Conference Loading... Micro Office 2 Loading.…" at bounding box center [476, 240] width 953 height 424
drag, startPoint x: 288, startPoint y: 205, endPoint x: 721, endPoint y: 212, distance: 432.7
click at [726, 212] on div "Loading... Grab N Go 2 Loading... Conference Loading... Micro Office 2 Loading.…" at bounding box center [476, 240] width 953 height 424
drag, startPoint x: 642, startPoint y: 208, endPoint x: 451, endPoint y: 254, distance: 196.8
click at [451, 254] on div "Loading... Grab N Go 2 Loading... Conference Loading... Micro Office 2 Loading.…" at bounding box center [476, 240] width 953 height 424
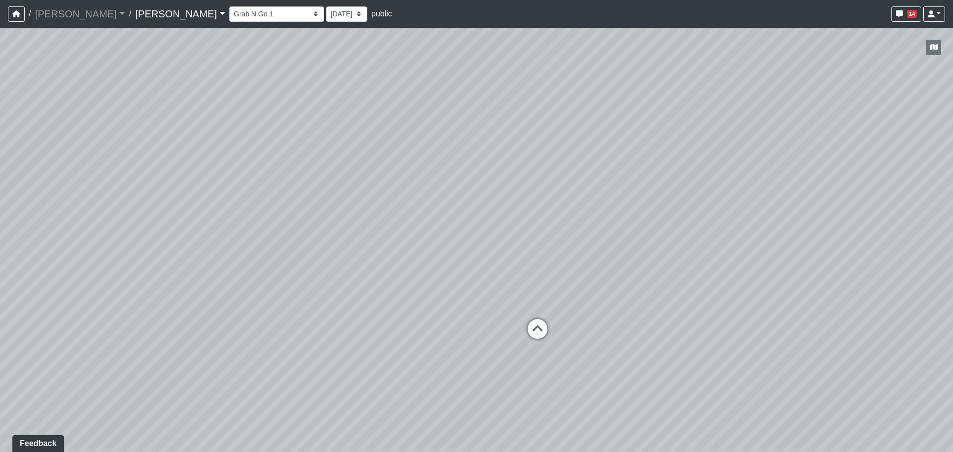
drag, startPoint x: 728, startPoint y: 237, endPoint x: 559, endPoint y: 239, distance: 168.7
click at [559, 239] on div "Loading... Grab N Go 2 Loading... Conference Loading... Micro Office 2 Loading.…" at bounding box center [476, 240] width 953 height 424
drag, startPoint x: 738, startPoint y: 216, endPoint x: 680, endPoint y: 106, distance: 125.0
click at [680, 106] on div "Loading... Grab N Go 2 Loading... Conference Loading... Micro Office 2 Loading.…" at bounding box center [476, 240] width 953 height 424
drag, startPoint x: 555, startPoint y: 202, endPoint x: 565, endPoint y: 242, distance: 40.9
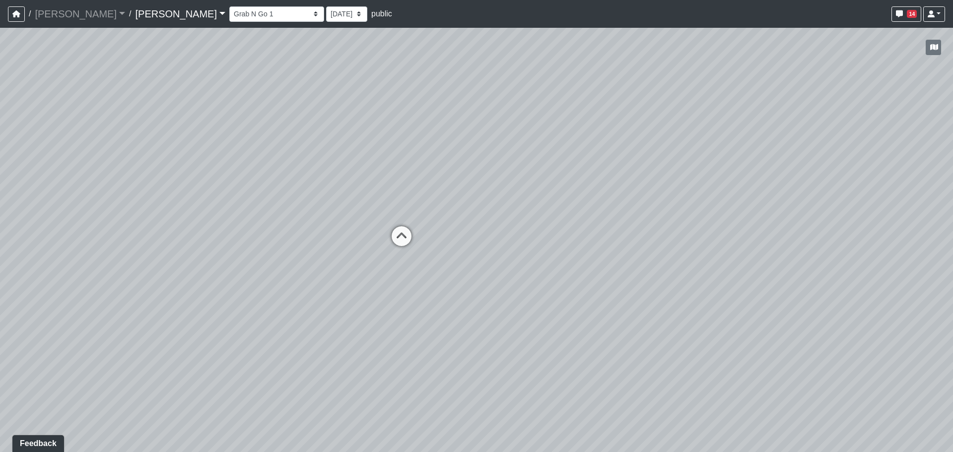
click at [565, 242] on div "Loading... Grab N Go 2 Loading... Conference Loading... Micro Office 2 Loading.…" at bounding box center [476, 240] width 953 height 424
drag, startPoint x: 533, startPoint y: 176, endPoint x: 480, endPoint y: 225, distance: 71.6
click at [480, 225] on div "Loading... Grab N Go 2 Loading... Conference Loading... Micro Office 2 Loading.…" at bounding box center [476, 240] width 953 height 424
